Goal: Task Accomplishment & Management: Complete application form

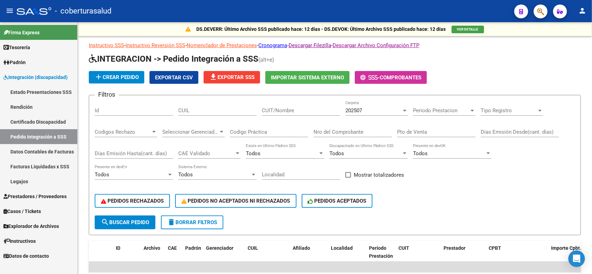
click at [49, 80] on span "Integración (discapacidad)" at bounding box center [35, 78] width 64 height 8
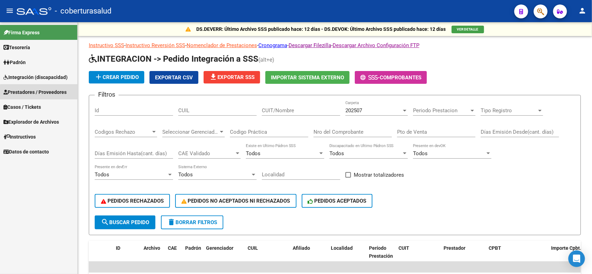
click at [41, 93] on span "Prestadores / Proveedores" at bounding box center [34, 92] width 63 height 8
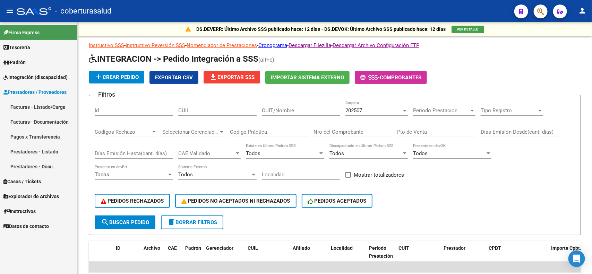
click at [34, 105] on link "Facturas - Listado/Carga" at bounding box center [38, 107] width 77 height 15
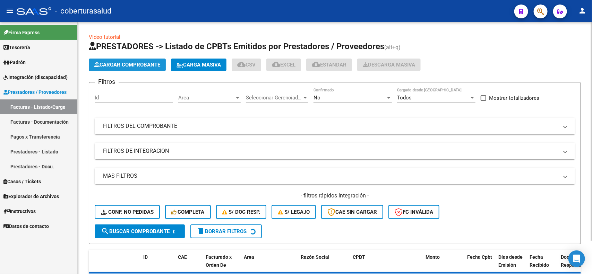
click at [121, 65] on span "Cargar Comprobante" at bounding box center [127, 65] width 66 height 6
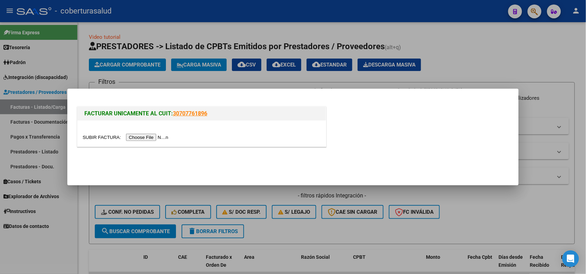
click at [155, 139] on input "file" at bounding box center [127, 137] width 88 height 7
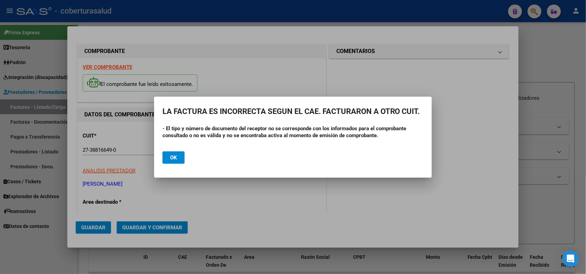
click at [249, 188] on div at bounding box center [293, 137] width 586 height 274
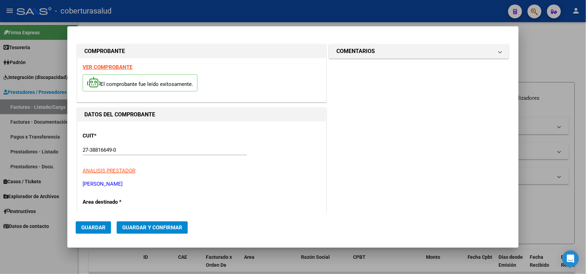
click at [547, 59] on div at bounding box center [293, 137] width 586 height 274
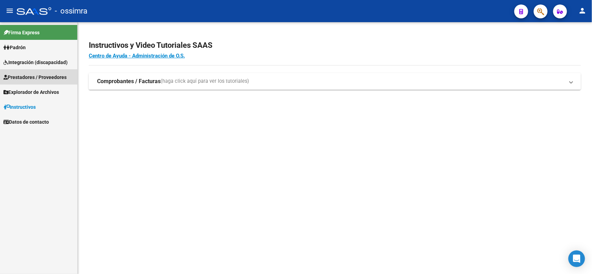
click at [52, 77] on span "Prestadores / Proveedores" at bounding box center [34, 78] width 63 height 8
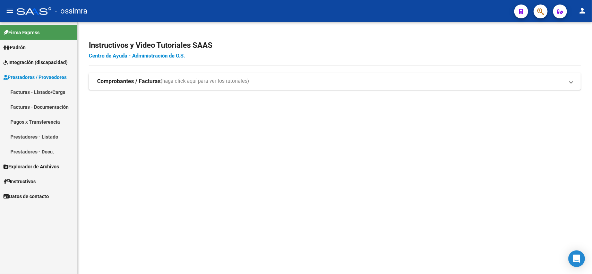
click at [49, 90] on link "Facturas - Listado/Carga" at bounding box center [38, 92] width 77 height 15
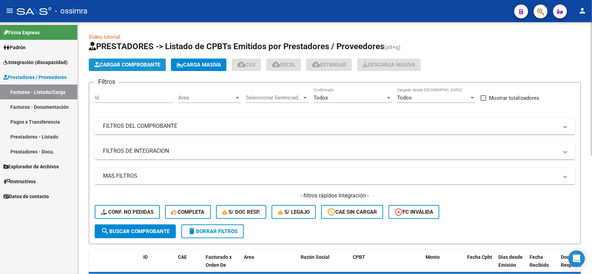
click at [121, 64] on span "Cargar Comprobante" at bounding box center [127, 65] width 66 height 6
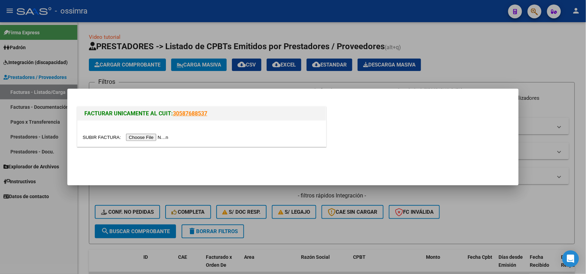
click at [156, 137] on input "file" at bounding box center [127, 137] width 88 height 7
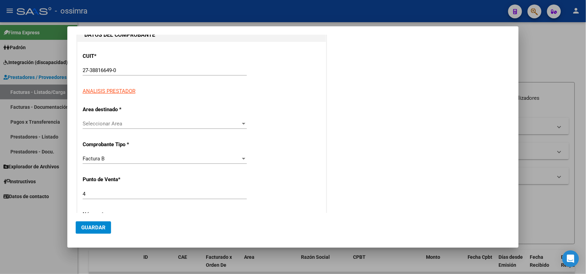
scroll to position [87, 0]
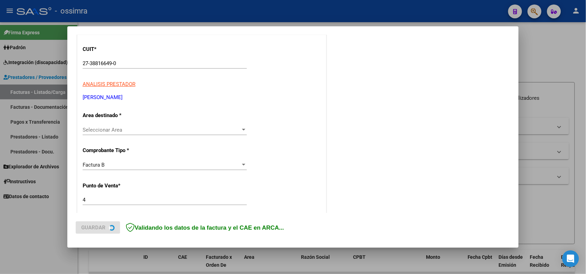
click at [125, 134] on div "Seleccionar Area Seleccionar Area" at bounding box center [165, 130] width 164 height 10
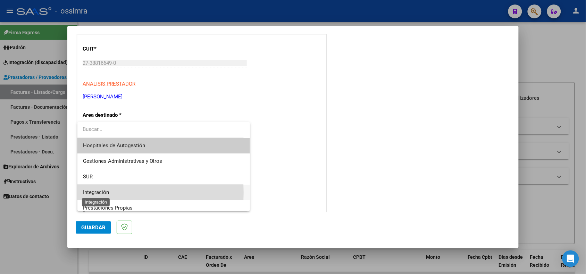
click at [106, 193] on span "Integración" at bounding box center [96, 192] width 26 height 6
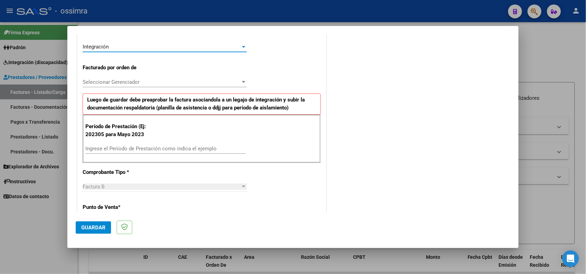
scroll to position [174, 0]
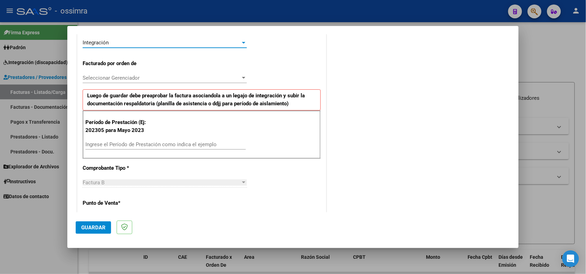
click at [151, 81] on span "Seleccionar Gerenciador" at bounding box center [162, 78] width 158 height 6
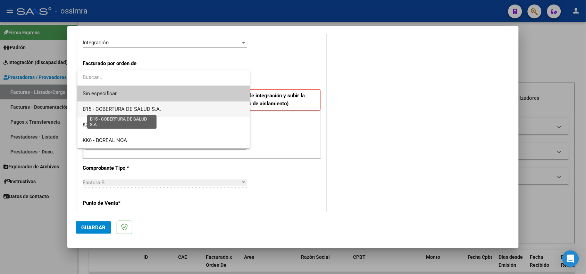
click at [136, 109] on span "B15 - COBERTURA DE SALUD S.A." at bounding box center [122, 109] width 78 height 6
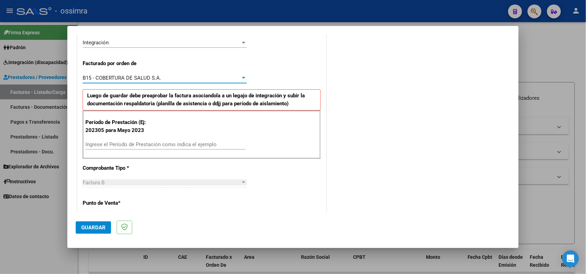
click at [127, 148] on input "Ingrese el Período de Prestación como indica el ejemplo" at bounding box center [165, 145] width 160 height 6
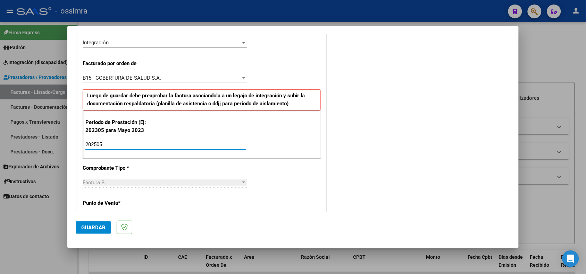
type input "202505"
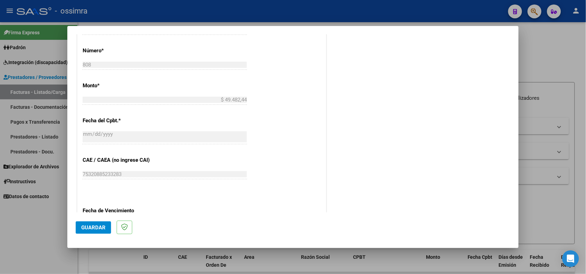
scroll to position [347, 0]
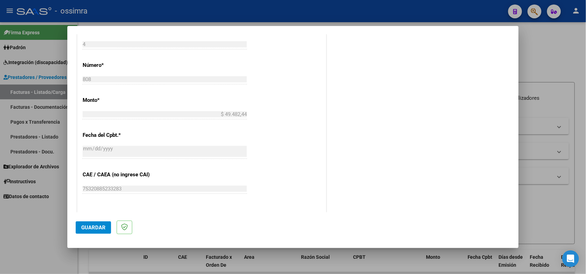
click at [91, 230] on span "Guardar" at bounding box center [93, 228] width 24 height 6
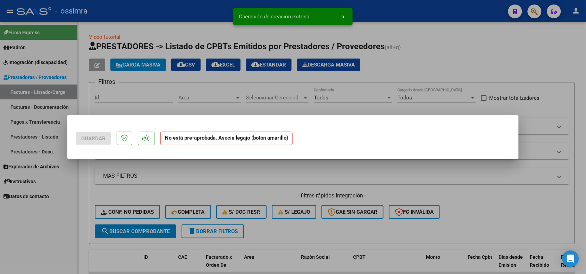
scroll to position [0, 0]
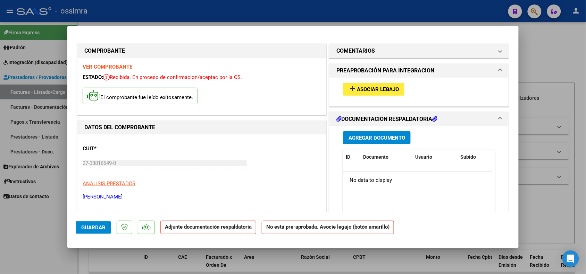
click at [360, 91] on span "Asociar Legajo" at bounding box center [378, 89] width 42 height 6
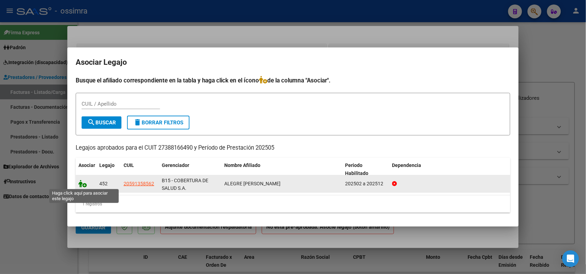
click at [81, 183] on icon at bounding box center [82, 184] width 8 height 8
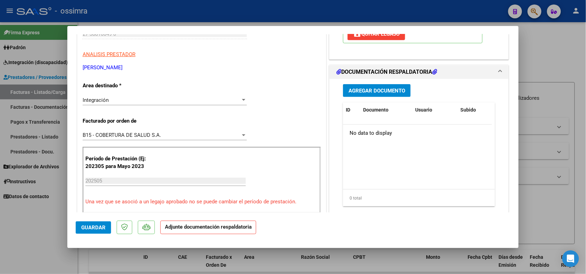
scroll to position [130, 0]
click at [377, 92] on span "Agregar Documento" at bounding box center [376, 90] width 57 height 6
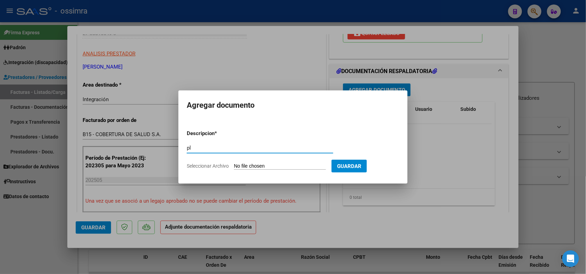
type input "p"
type input "PLANILLA DE ASISTENCIA"
click at [274, 166] on input "Seleccionar Archivo" at bounding box center [280, 166] width 92 height 7
type input "C:\fakepath\OSCEARA PARANA-20250808T185924Z-1-001.zip"
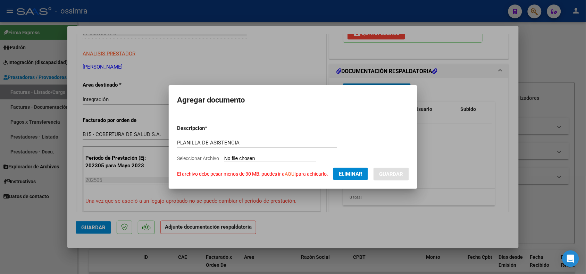
click at [323, 164] on form "Descripcion * PLANILLA DE ASISTENCIA Escriba aquí una descripcion Seleccionar A…" at bounding box center [293, 149] width 232 height 61
drag, startPoint x: 356, startPoint y: 176, endPoint x: 370, endPoint y: 176, distance: 13.2
click at [370, 176] on form "Descripcion * PLANILLA DE ASISTENCIA Escriba aquí una descripcion Seleccionar A…" at bounding box center [293, 149] width 232 height 61
click at [322, 155] on app-file-uploader "Seleccionar Archivo El archivo debe pesar menos de 30 MB, puedes ir a AQUI para…" at bounding box center [275, 166] width 196 height 22
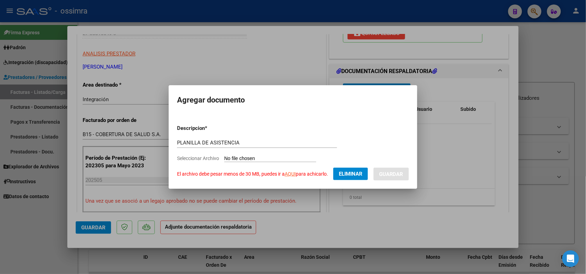
click at [297, 151] on div "PLANILLA DE ASISTENCIA Escriba aquí una descripcion" at bounding box center [257, 146] width 160 height 17
drag, startPoint x: 301, startPoint y: 165, endPoint x: 349, endPoint y: 177, distance: 49.4
click at [301, 169] on form "Descripcion * PLANILLA DE ASISTENCIA Escriba aquí una descripcion Seleccionar A…" at bounding box center [293, 149] width 232 height 61
click at [386, 146] on form "Descripcion * PLANILLA DE ASISTENCIA Escriba aquí una descripcion Seleccionar A…" at bounding box center [293, 149] width 232 height 61
click at [340, 172] on button "Eliminar" at bounding box center [350, 174] width 35 height 12
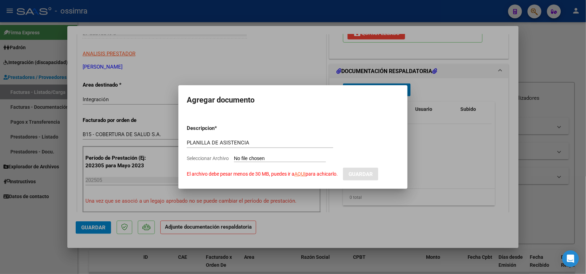
click at [289, 156] on input "Seleccionar Archivo El archivo debe pesar menos de 30 MB, puedes ir a AQUI para…" at bounding box center [280, 159] width 92 height 7
type input "C:\fakepath\OSCEARA PARANA-20250808T185924Z-1-001.zip"
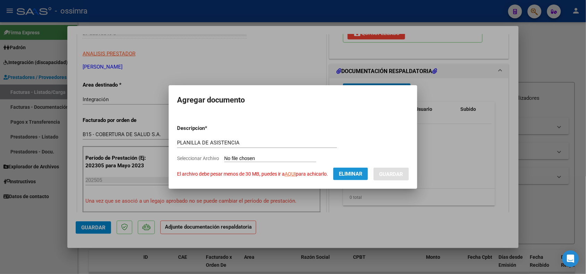
click at [362, 174] on span "Eliminar" at bounding box center [351, 174] width 24 height 6
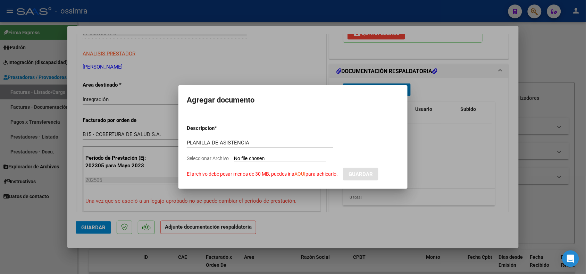
click at [272, 157] on input "Seleccionar Archivo El archivo debe pesar menos de 30 MB, puedes ir a AQUI para…" at bounding box center [280, 159] width 92 height 7
type input "C:\fakepath\27388166490_6_4_746_Planilla de Asistencia_2.pdf"
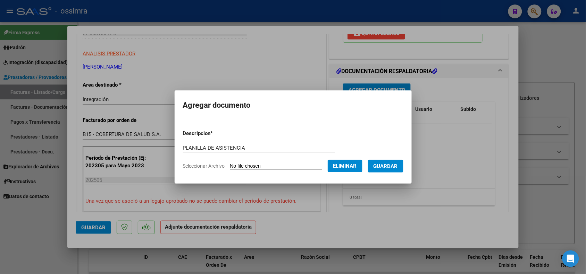
click at [395, 169] on button "Guardar" at bounding box center [385, 166] width 35 height 13
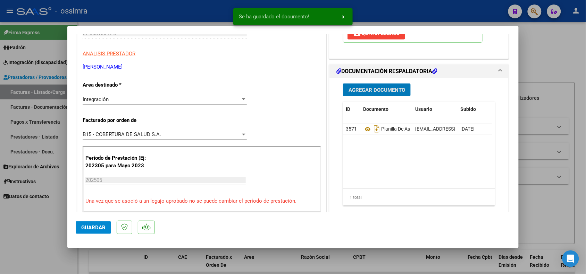
click at [359, 91] on span "Agregar Documento" at bounding box center [376, 90] width 57 height 6
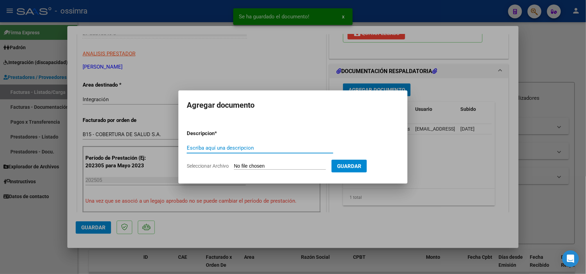
click at [232, 148] on input "Escriba aquí una descripcion" at bounding box center [260, 148] width 146 height 6
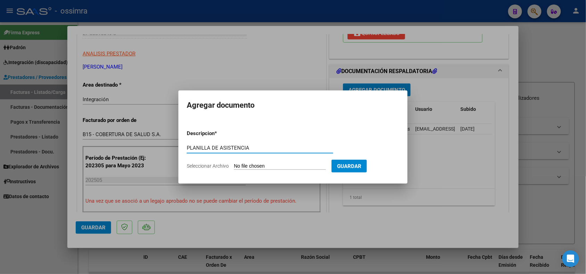
type input "PLANILLA DE ASISTENCIA"
click at [240, 160] on form "Descripcion * PLANILLA DE ASISTENCIA Escriba aquí una descripcion Seleccionar A…" at bounding box center [293, 150] width 212 height 51
click at [245, 165] on input "Seleccionar Archivo" at bounding box center [280, 166] width 92 height 7
type input "C:\fakepath\27388166490_6_4_746_Planilla de Asistencia_3.pdf"
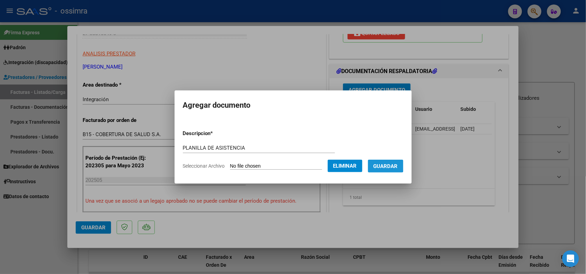
click at [391, 165] on span "Guardar" at bounding box center [385, 166] width 24 height 6
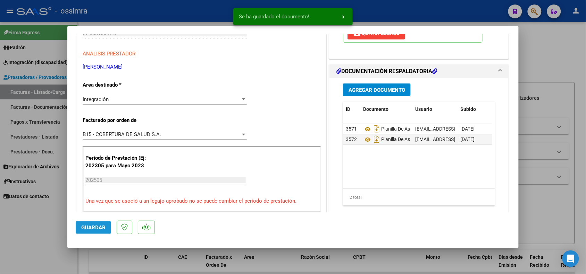
click at [92, 224] on button "Guardar" at bounding box center [93, 228] width 35 height 12
click at [94, 259] on div at bounding box center [293, 137] width 586 height 274
type input "$ 0,00"
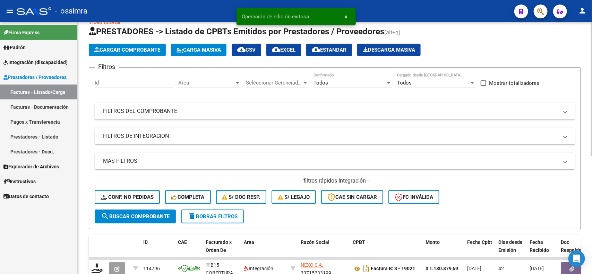
scroll to position [0, 0]
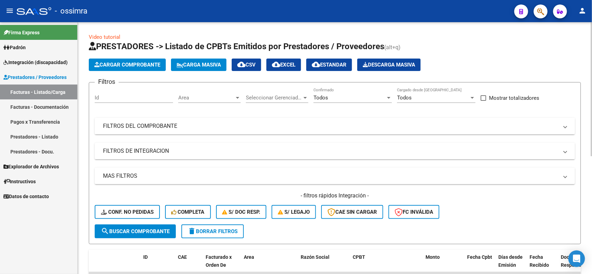
click at [282, 121] on mat-expansion-panel-header "FILTROS DEL COMPROBANTE" at bounding box center [335, 126] width 481 height 17
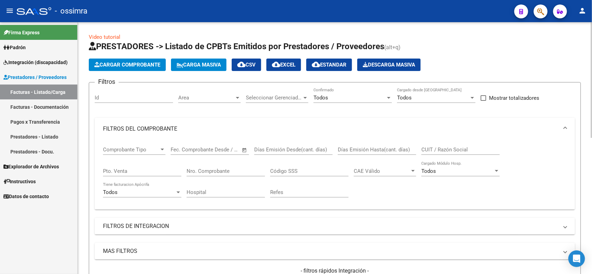
click at [247, 168] on input "Nro. Comprobante" at bounding box center [226, 171] width 78 height 6
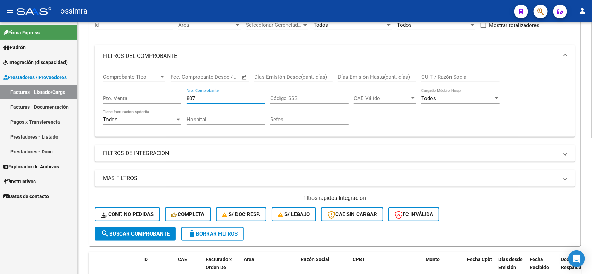
scroll to position [87, 0]
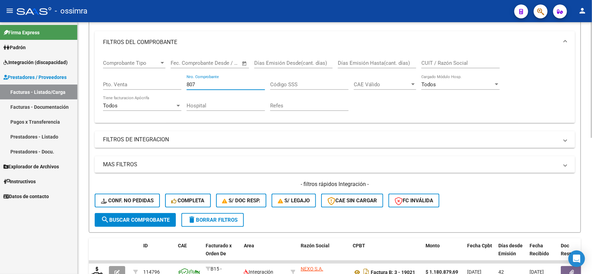
click at [120, 217] on span "search Buscar Comprobante" at bounding box center [135, 220] width 69 height 6
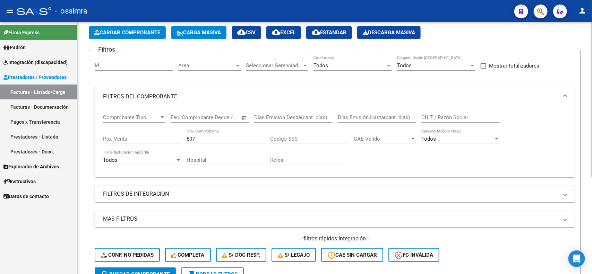
scroll to position [28, 0]
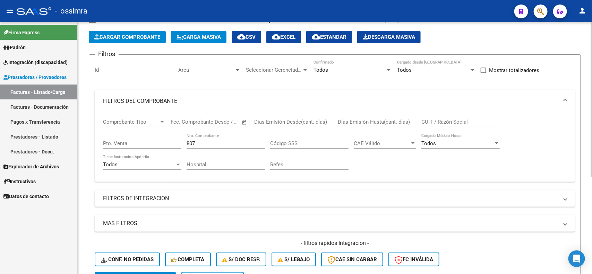
click at [213, 142] on input "807" at bounding box center [226, 144] width 78 height 6
type input "808"
click at [143, 272] on button "search Buscar Comprobante" at bounding box center [135, 279] width 81 height 14
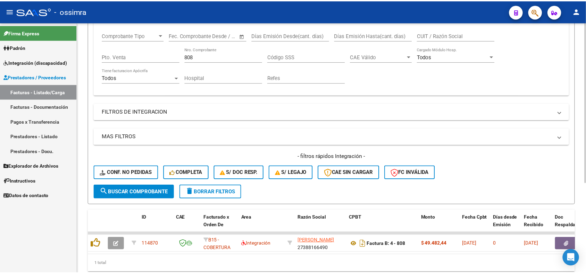
scroll to position [141, 0]
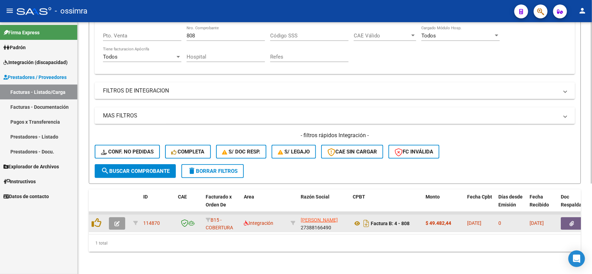
click at [101, 218] on div at bounding box center [98, 223] width 12 height 11
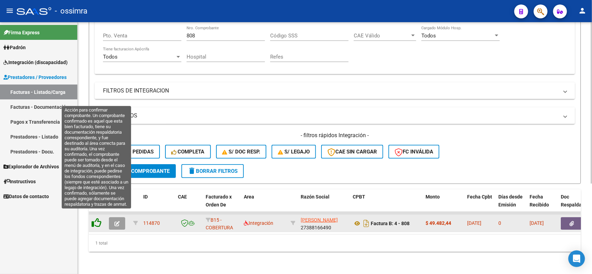
click at [98, 218] on icon at bounding box center [97, 223] width 10 height 10
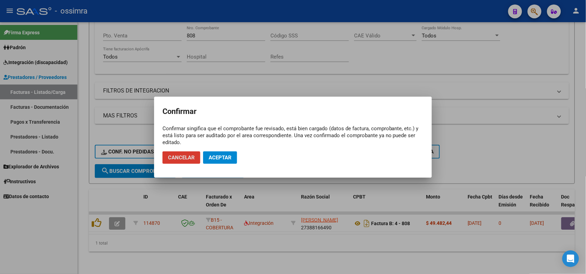
click at [220, 153] on button "Aceptar" at bounding box center [220, 158] width 34 height 12
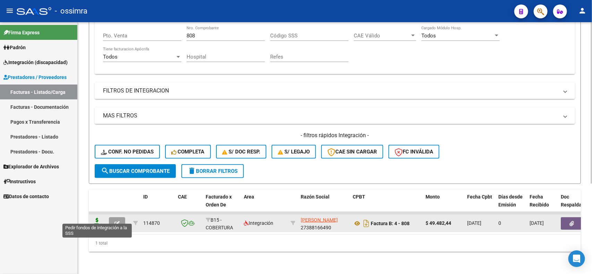
click at [98, 218] on icon at bounding box center [97, 223] width 11 height 10
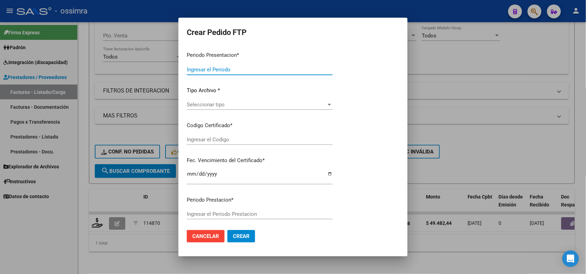
type input "202507"
type input "202505"
type input "$ 49.482,44"
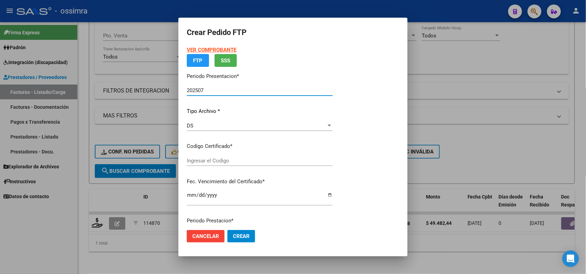
type input "ARG02000591358562024092520260925COR271"
type input "2026-09-25"
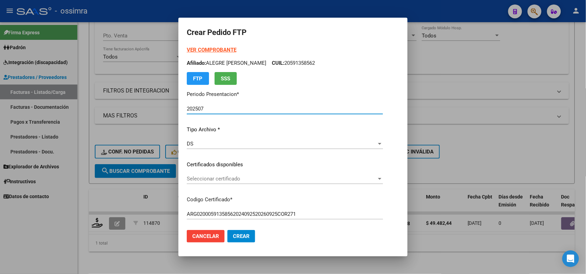
click at [233, 183] on div "Seleccionar certificado Seleccionar certificado" at bounding box center [285, 179] width 196 height 10
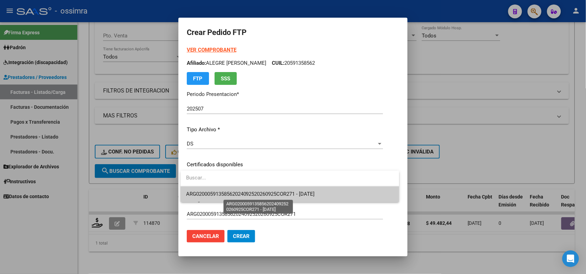
click at [239, 195] on span "ARG02000591358562024092520260925COR271 - 2026-09-25" at bounding box center [250, 194] width 129 height 6
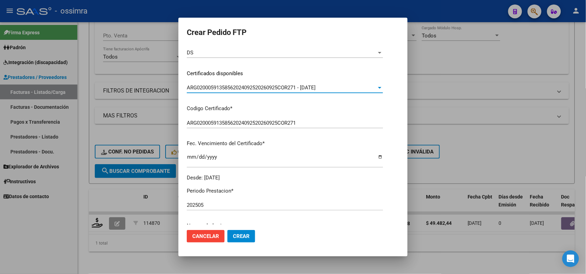
scroll to position [174, 0]
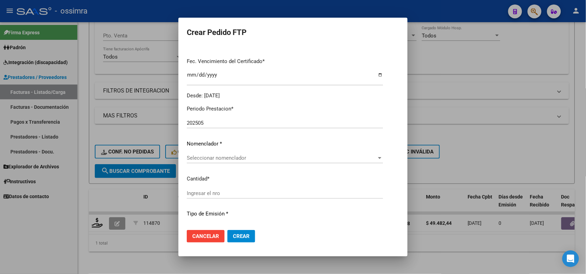
click at [224, 161] on span "Seleccionar nomenclador" at bounding box center [282, 158] width 190 height 6
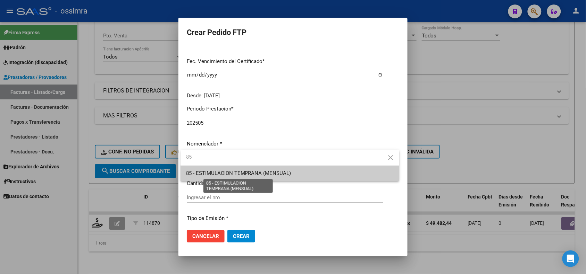
type input "85"
click at [229, 176] on span "85 - ESTIMULACION TEMPRANA (MENSUAL)" at bounding box center [238, 173] width 105 height 6
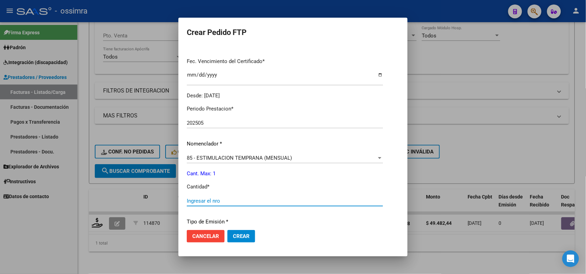
click at [207, 200] on input "Ingresar el nro" at bounding box center [285, 201] width 196 height 6
type input "1"
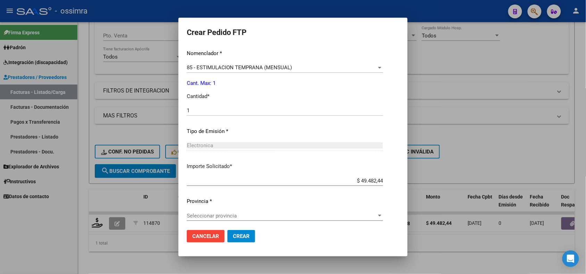
scroll to position [267, 0]
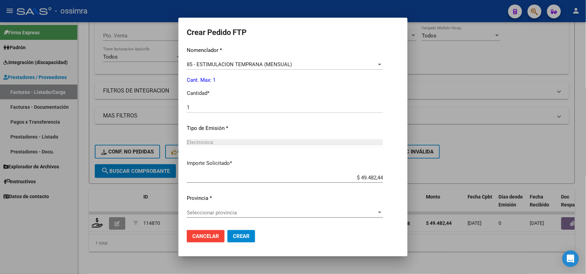
click at [208, 214] on span "Seleccionar provincia" at bounding box center [282, 213] width 190 height 6
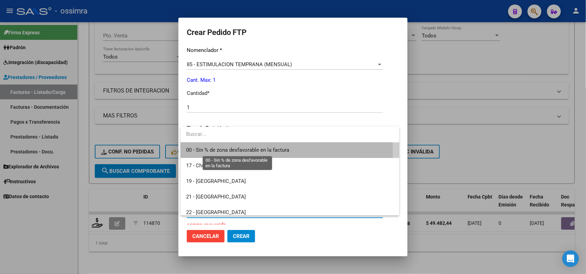
click at [212, 153] on span "00 - Sin % de zona desfavorable en la factura" at bounding box center [237, 150] width 103 height 6
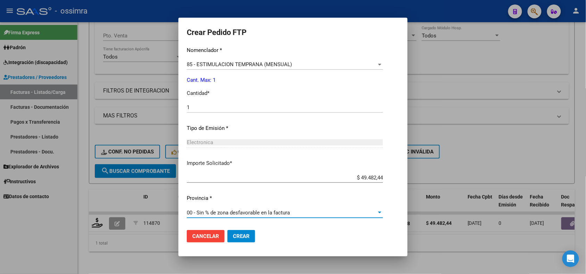
click at [240, 234] on span "Crear" at bounding box center [241, 237] width 17 height 6
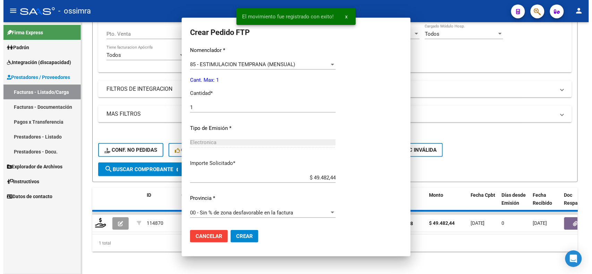
scroll to position [0, 0]
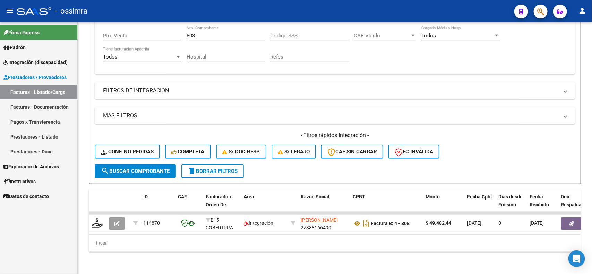
click at [38, 93] on link "Facturas - Listado/Carga" at bounding box center [38, 92] width 77 height 15
click at [50, 61] on span "Integración (discapacidad)" at bounding box center [35, 63] width 64 height 8
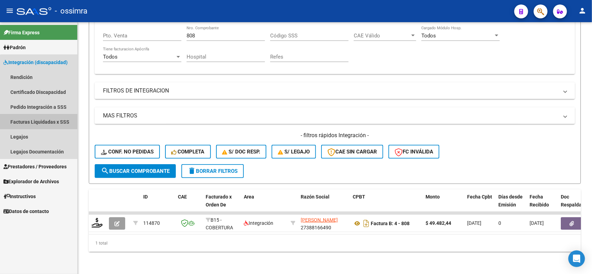
click at [42, 120] on link "Facturas Liquidadas x SSS" at bounding box center [38, 122] width 77 height 15
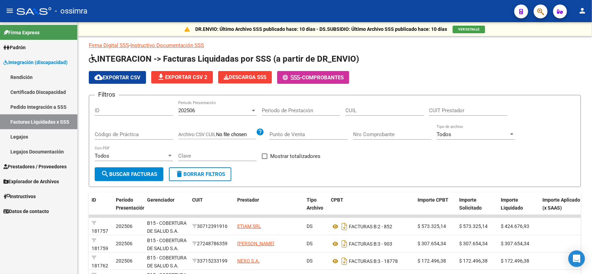
click at [66, 107] on link "Pedido Integración a SSS" at bounding box center [38, 107] width 77 height 15
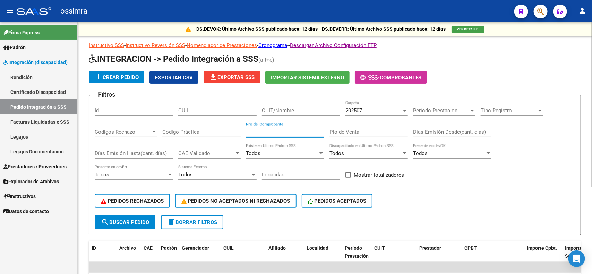
click at [304, 129] on input "Nro del Comprobante" at bounding box center [285, 132] width 78 height 6
type input "808"
click at [114, 220] on span "search Buscar Pedido" at bounding box center [125, 223] width 48 height 6
